Goal: Information Seeking & Learning: Learn about a topic

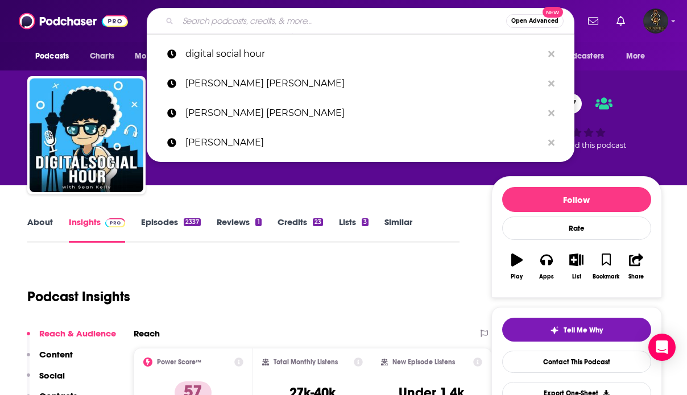
click at [308, 16] on input "Search podcasts, credits, & more..." at bounding box center [342, 21] width 328 height 18
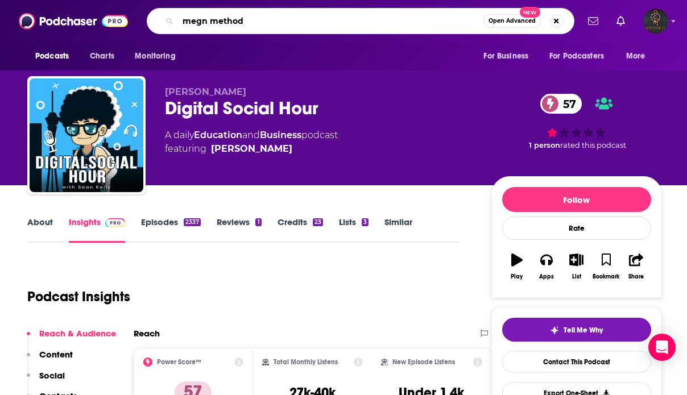
click at [209, 22] on input "megn method" at bounding box center [330, 21] width 305 height 18
type input "[PERSON_NAME] method"
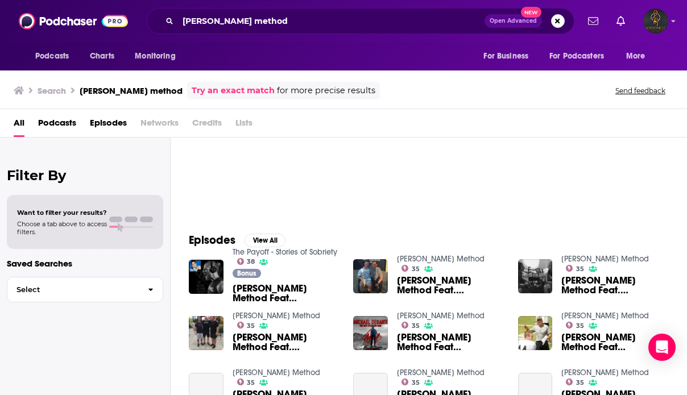
scroll to position [84, 0]
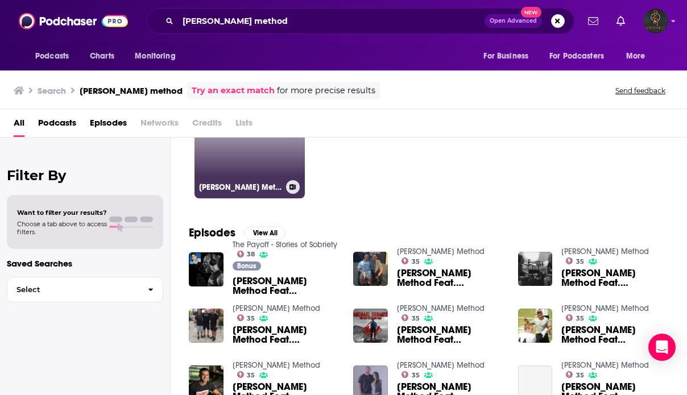
click at [247, 170] on link "35 [PERSON_NAME] Method" at bounding box center [249, 143] width 110 height 110
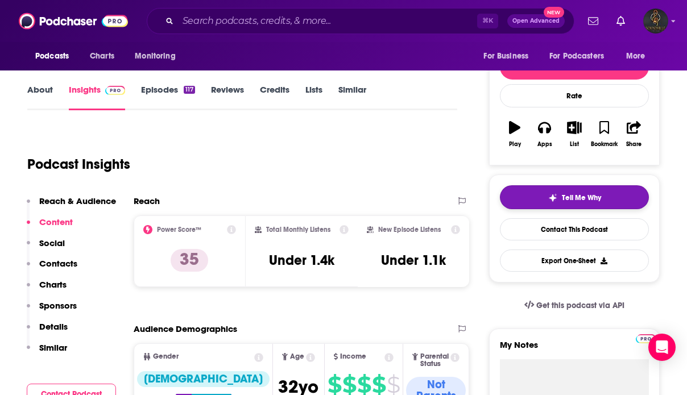
scroll to position [196, 0]
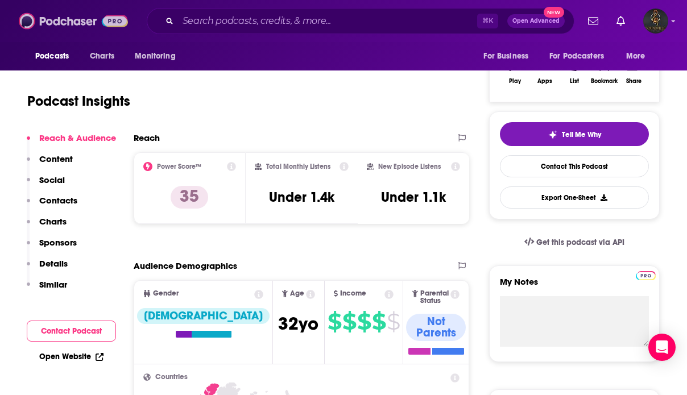
click at [70, 30] on img at bounding box center [73, 21] width 109 height 22
